Goal: Complete application form

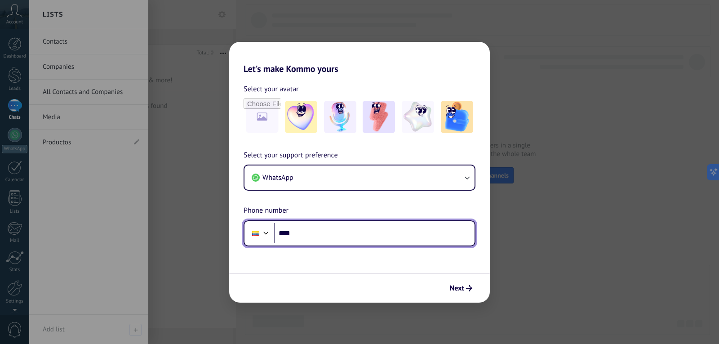
drag, startPoint x: 321, startPoint y: 232, endPoint x: 316, endPoint y: 230, distance: 5.7
click at [321, 232] on input "****" at bounding box center [374, 233] width 200 height 21
click at [315, 232] on input "****" at bounding box center [374, 233] width 200 height 21
click at [315, 234] on input "****" at bounding box center [374, 233] width 200 height 21
click at [318, 229] on input "******" at bounding box center [374, 233] width 200 height 21
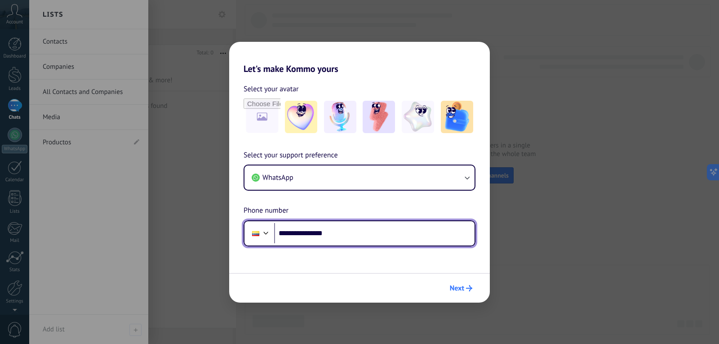
type input "**********"
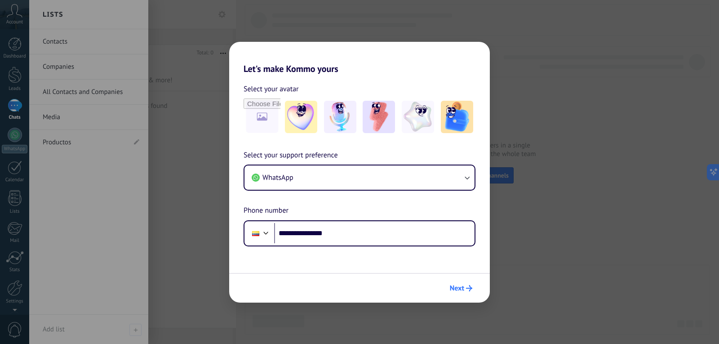
click at [455, 287] on span "Next" at bounding box center [457, 288] width 14 height 6
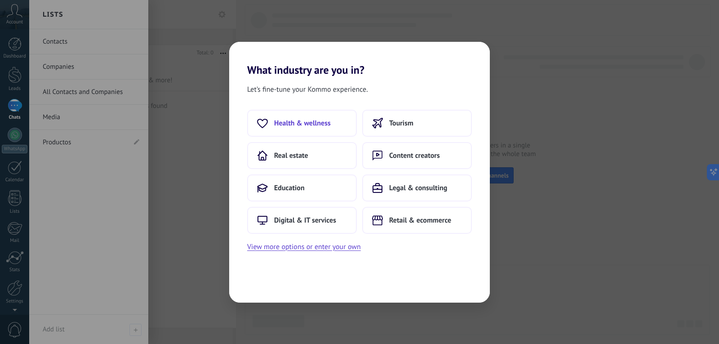
click at [300, 123] on span "Health & wellness" at bounding box center [302, 123] width 57 height 9
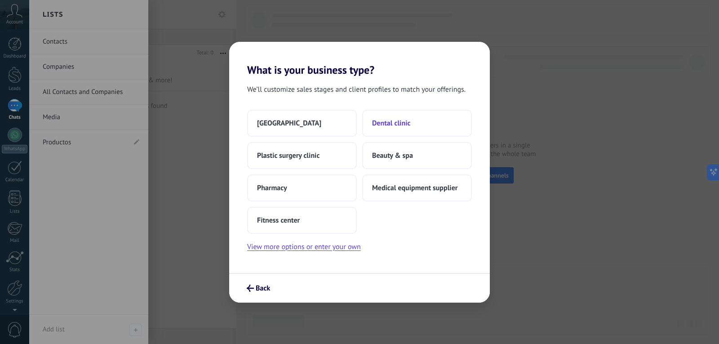
click at [402, 124] on span "Dental clinic" at bounding box center [391, 123] width 38 height 9
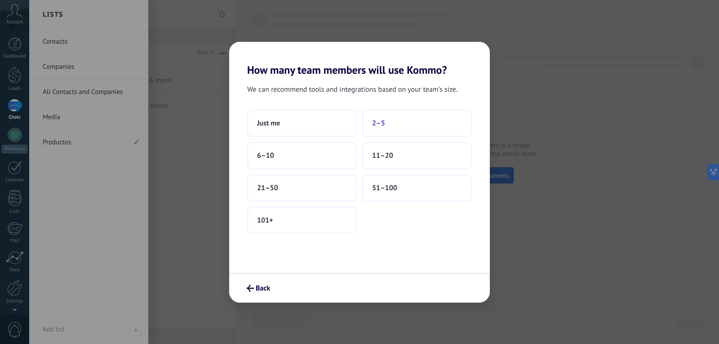
click at [393, 123] on button "2–5" at bounding box center [417, 123] width 110 height 27
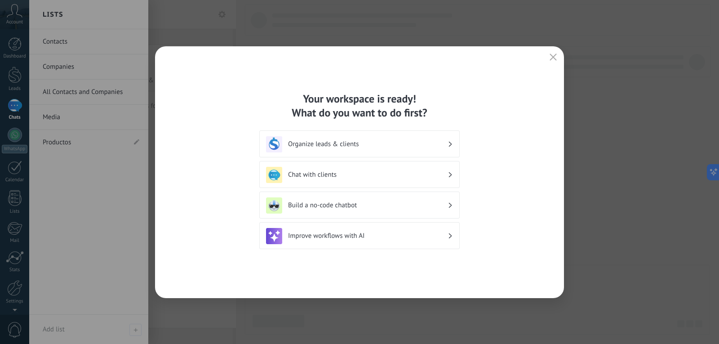
click at [549, 54] on button "button" at bounding box center [553, 57] width 12 height 13
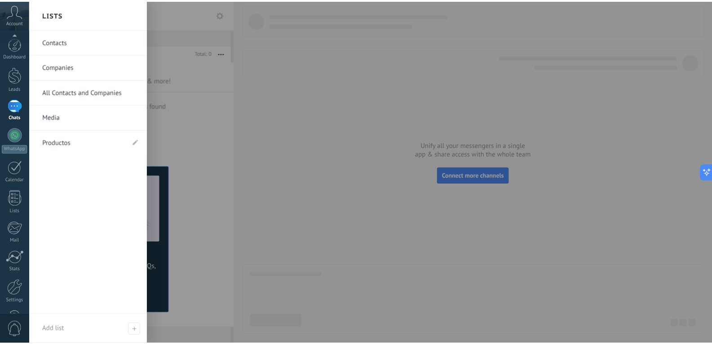
scroll to position [30, 0]
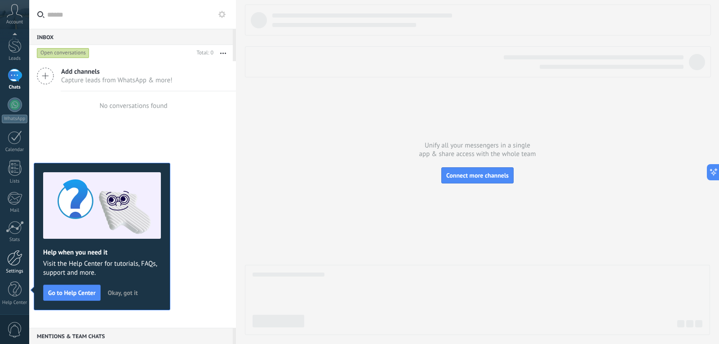
click at [8, 264] on div at bounding box center [14, 258] width 15 height 16
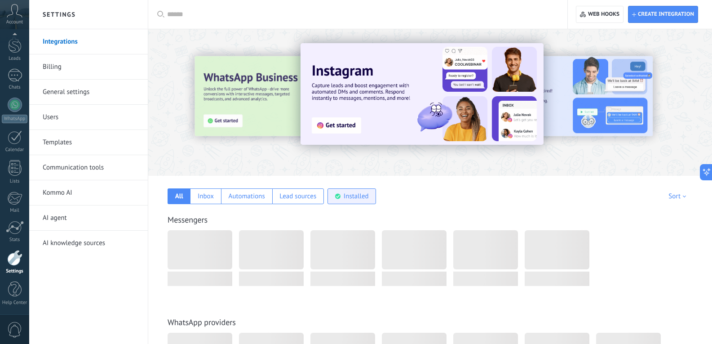
click at [355, 197] on div "Installed" at bounding box center [356, 196] width 25 height 9
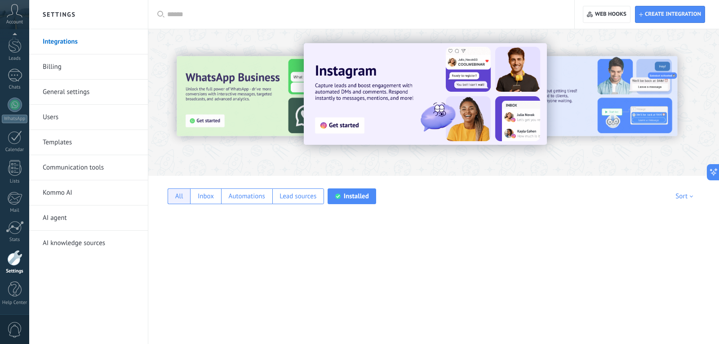
click at [182, 199] on div "All" at bounding box center [179, 196] width 8 height 9
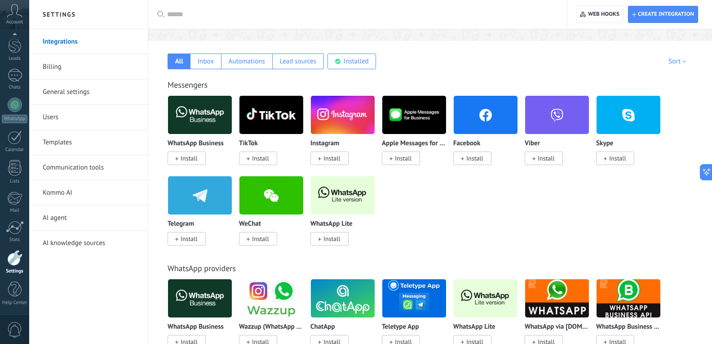
scroll to position [225, 0]
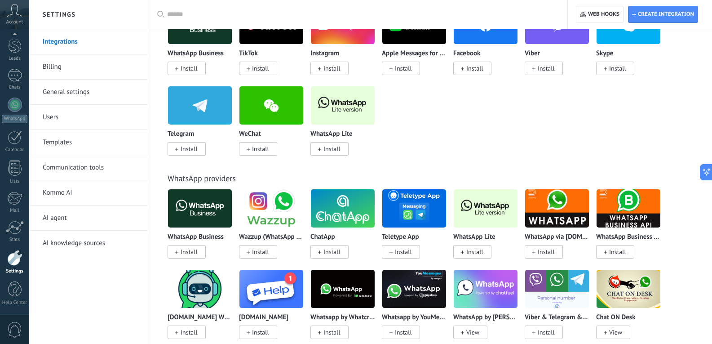
click at [330, 145] on span "Install" at bounding box center [330, 148] width 38 height 13
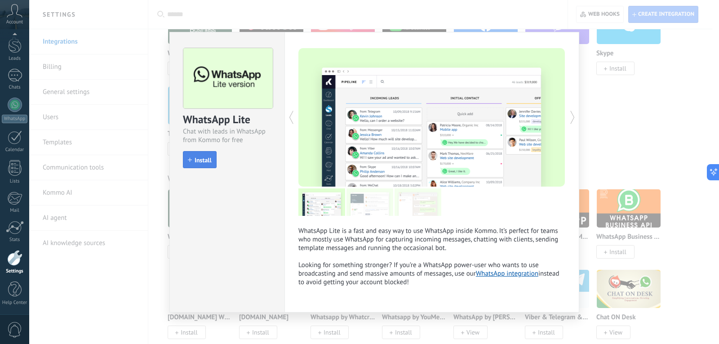
click at [203, 158] on span "Install" at bounding box center [203, 160] width 17 height 6
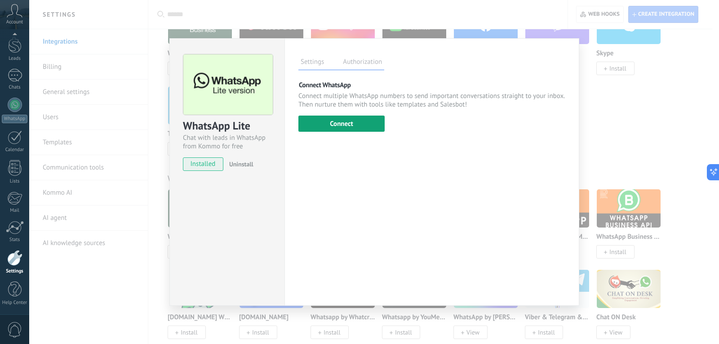
click at [358, 124] on button "Connect" at bounding box center [341, 124] width 86 height 16
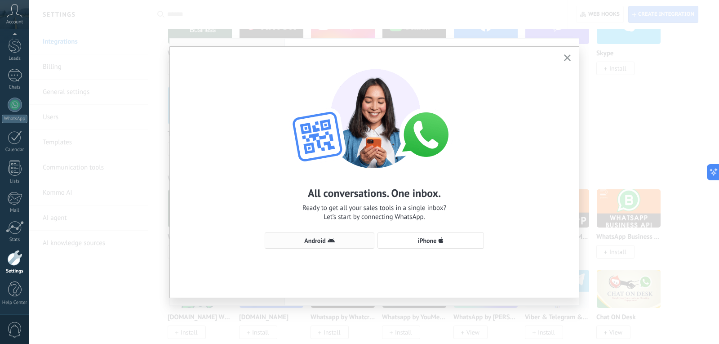
click at [332, 240] on use "button" at bounding box center [331, 240] width 7 height 4
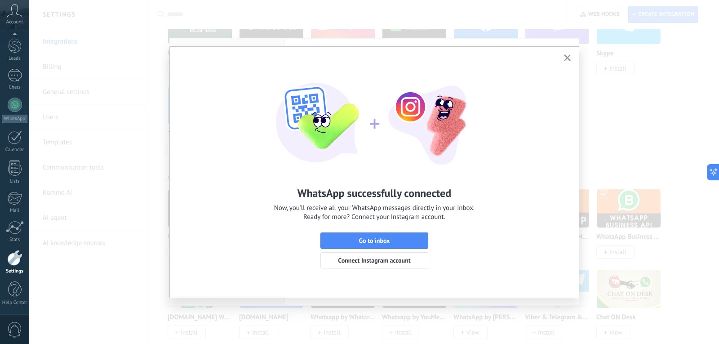
click at [568, 56] on icon "button" at bounding box center [567, 57] width 7 height 7
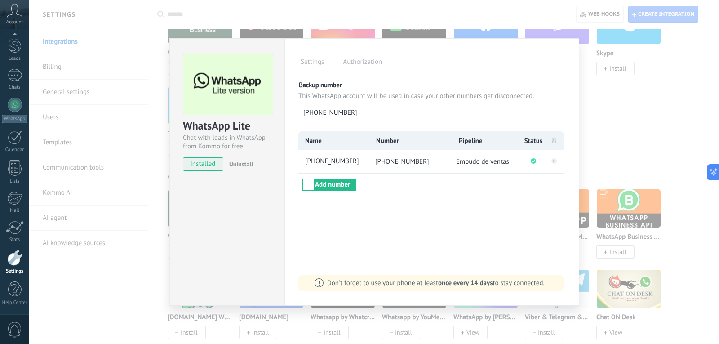
click at [608, 97] on div "WhatsApp Lite Chat with leads in WhatsApp from Kommo for free installed Uninsta…" at bounding box center [374, 172] width 690 height 344
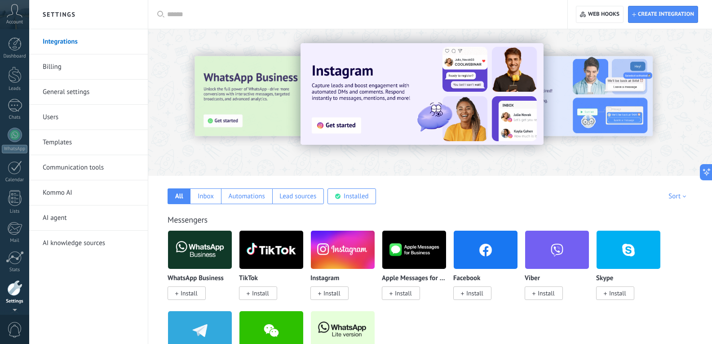
scroll to position [30, 0]
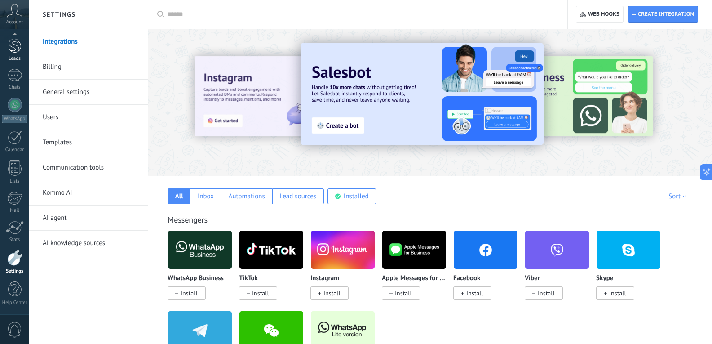
click at [17, 51] on div at bounding box center [14, 44] width 13 height 17
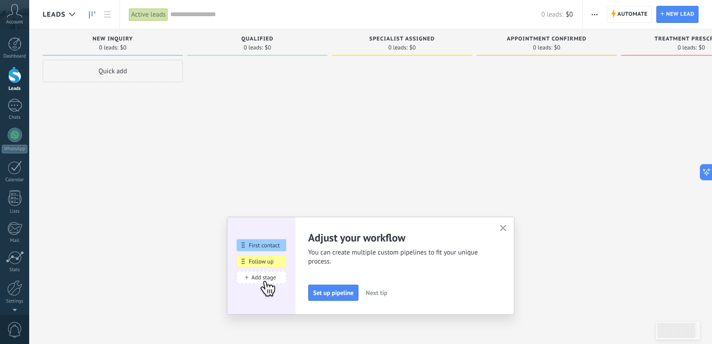
click at [507, 227] on icon "button" at bounding box center [503, 228] width 7 height 7
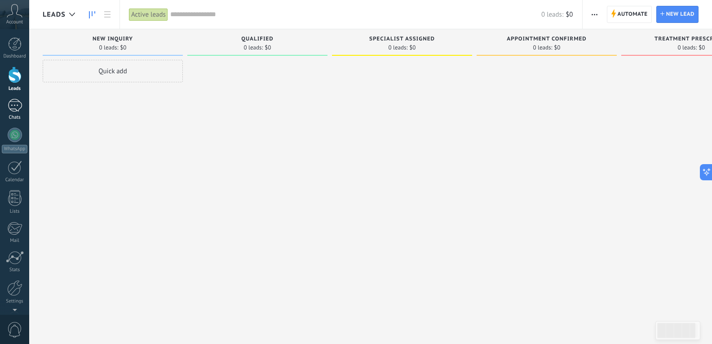
click at [13, 109] on div "1" at bounding box center [15, 105] width 14 height 13
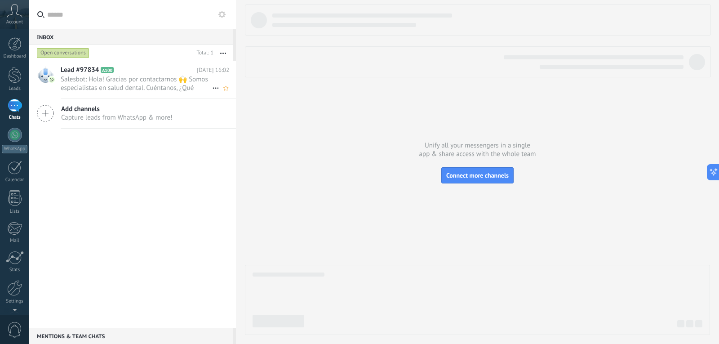
click at [125, 80] on span "Salesbot: Hola! Gracias por contactarnos 🙌 Somos especialistas en salud dental.…" at bounding box center [136, 83] width 151 height 17
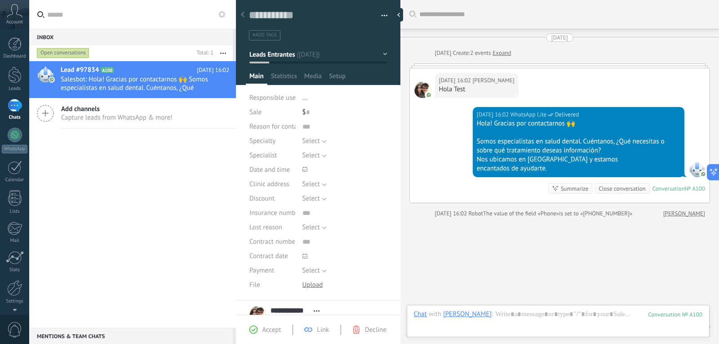
scroll to position [133, 0]
